Goal: Task Accomplishment & Management: Complete application form

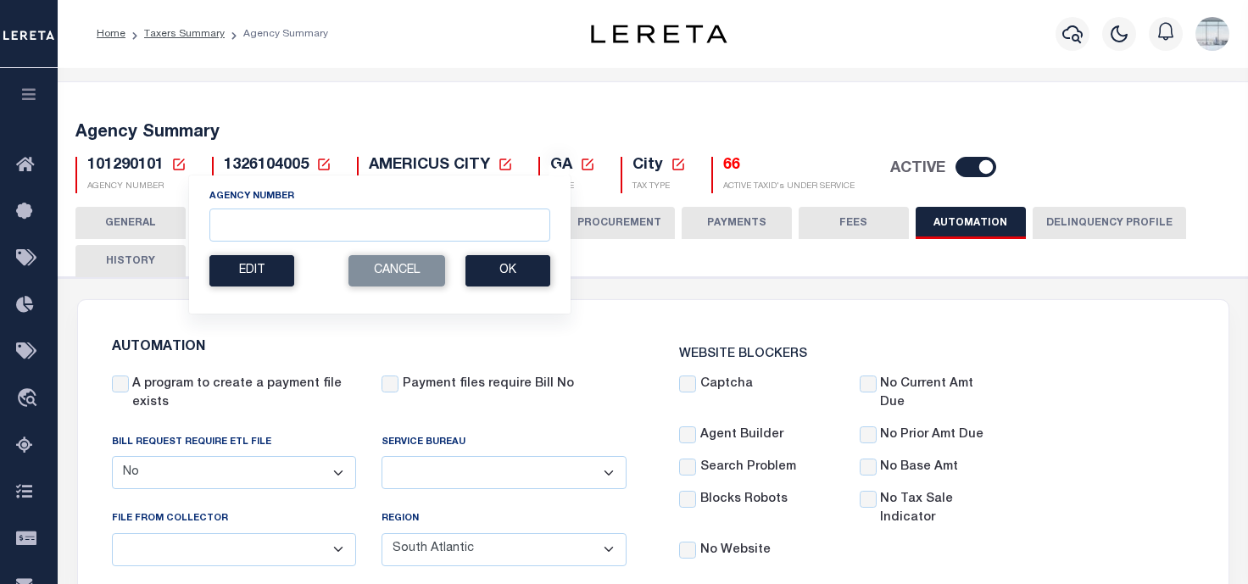
select select "false"
select select "SAT"
select select
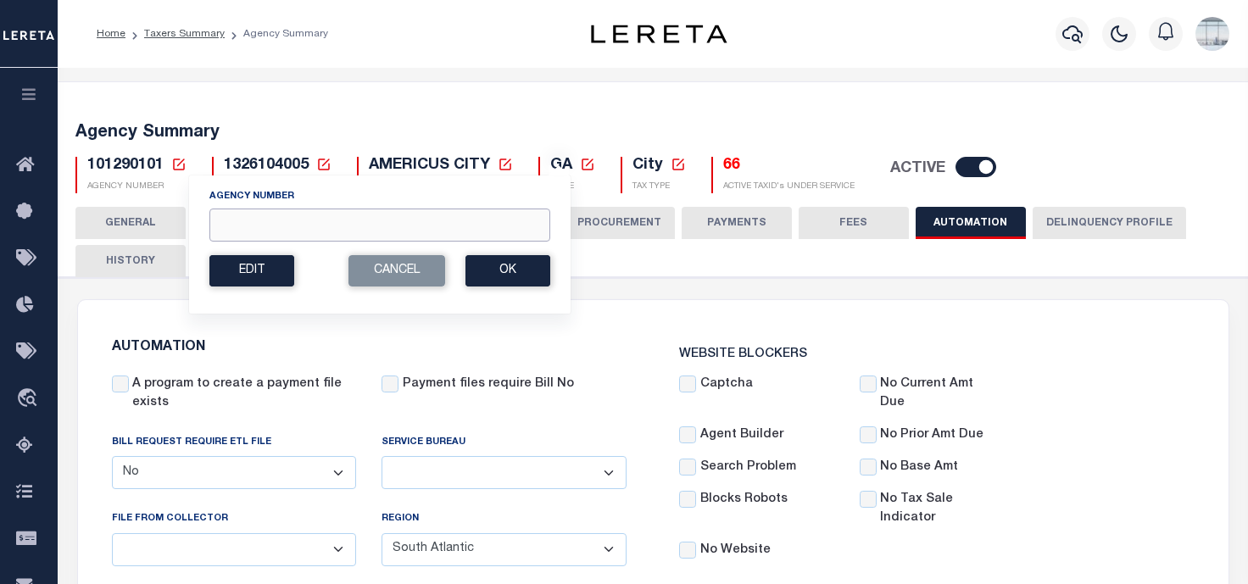
click at [238, 232] on input "Agency Number" at bounding box center [379, 225] width 341 height 33
type input "040210000"
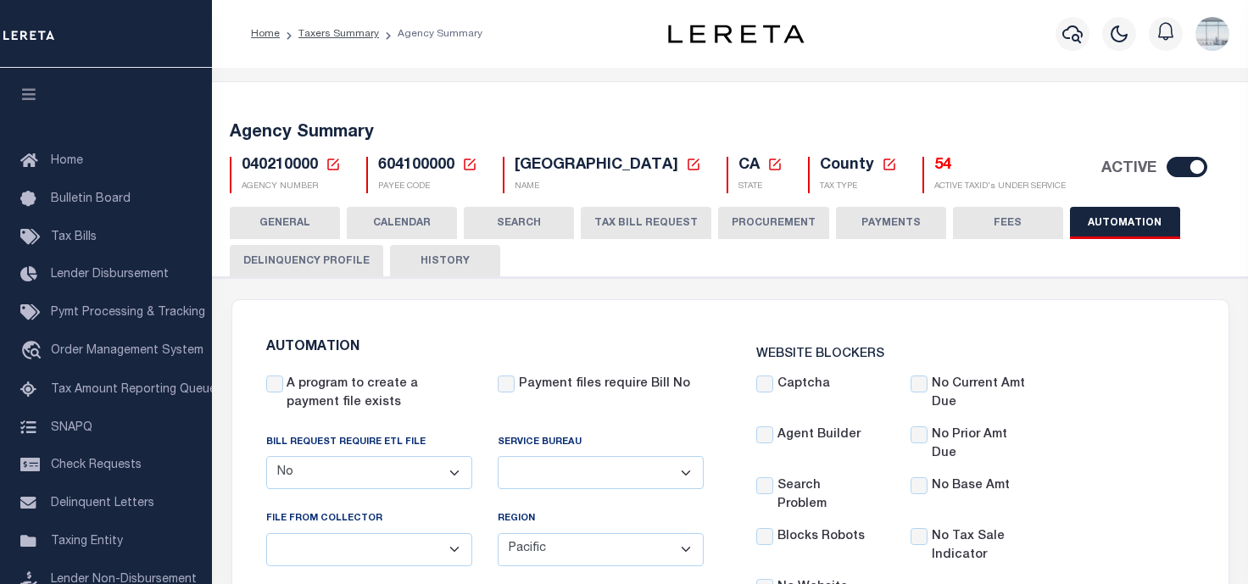
select select "false"
select select "PAC"
select select "10"
select select "1"
